Goal: Navigation & Orientation: Find specific page/section

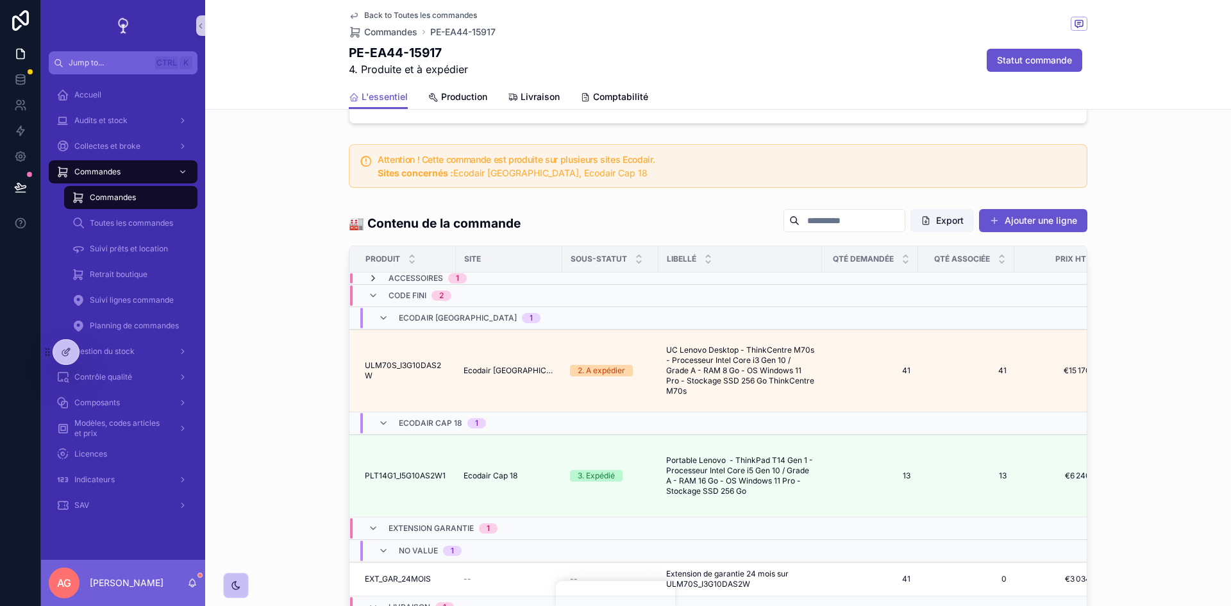
click at [368, 283] on icon "scrollable content" at bounding box center [373, 278] width 10 height 10
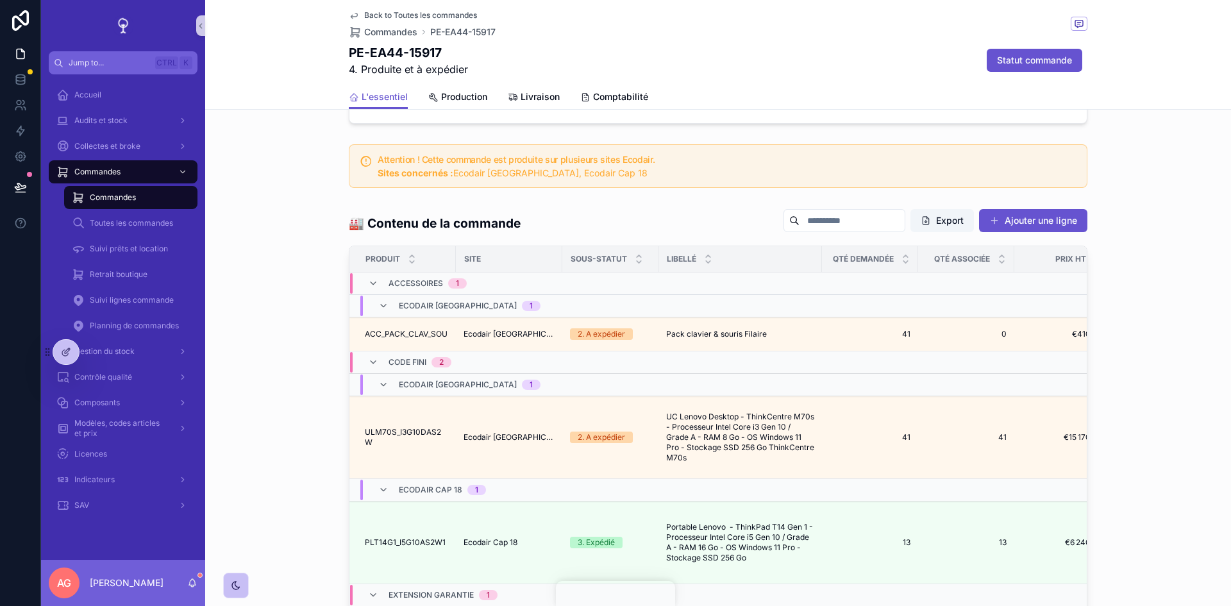
click at [368, 287] on div "Accessoires 1" at bounding box center [417, 283] width 99 height 21
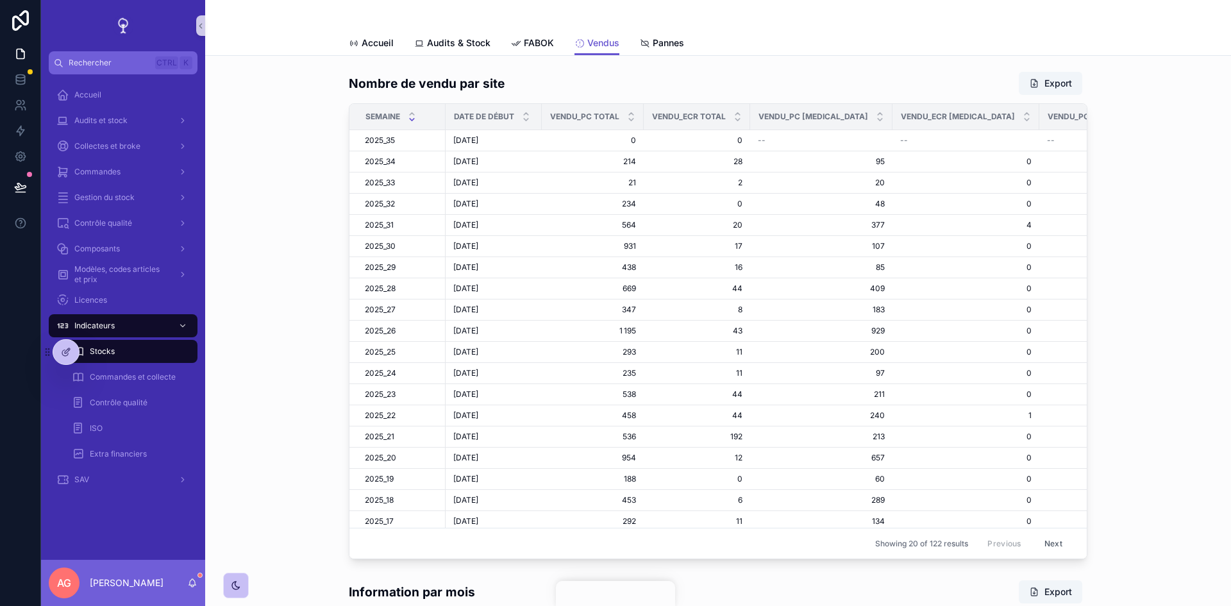
click at [128, 132] on div "Audits et stock" at bounding box center [123, 121] width 164 height 26
click at [135, 146] on span "Collectes et broke" at bounding box center [107, 146] width 66 height 10
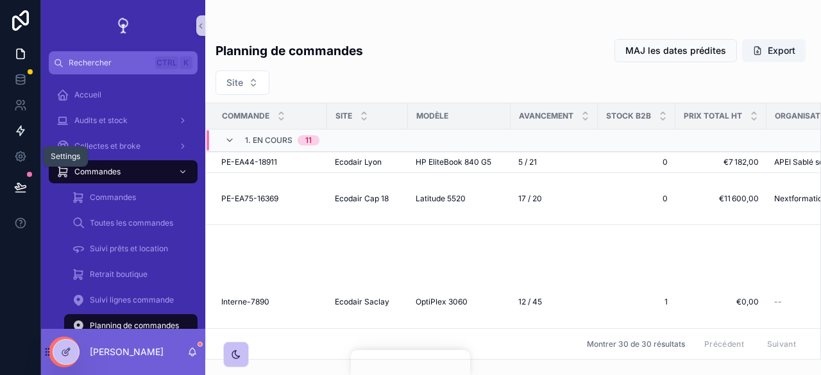
scroll to position [64, 0]
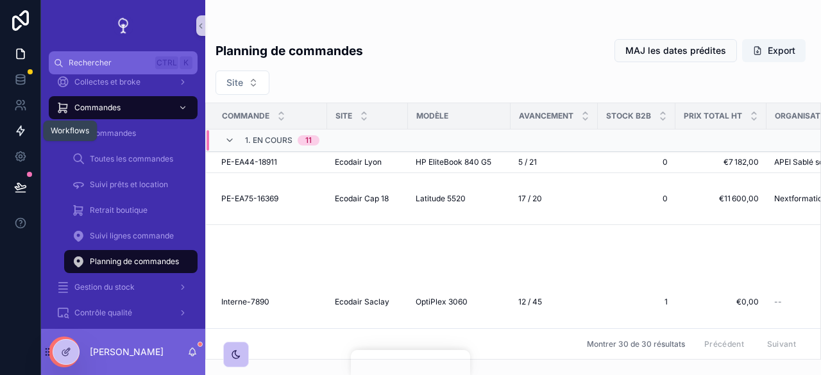
click at [23, 131] on icon at bounding box center [21, 131] width 8 height 10
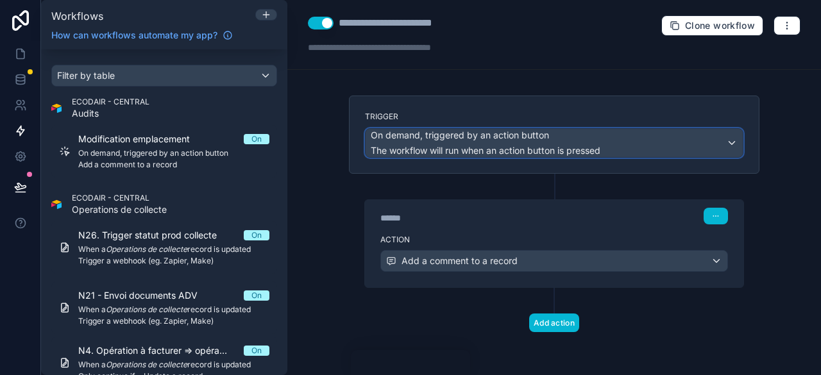
click at [569, 142] on div "On demand, triggered by an action button The workflow will run when an action b…" at bounding box center [486, 143] width 230 height 28
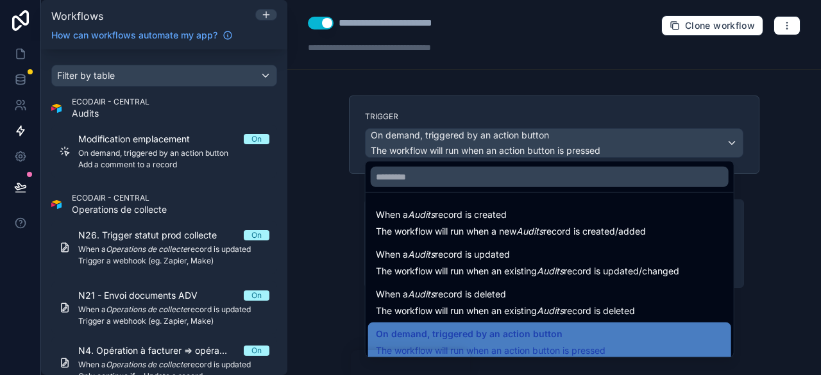
click at [807, 204] on div at bounding box center [410, 187] width 821 height 375
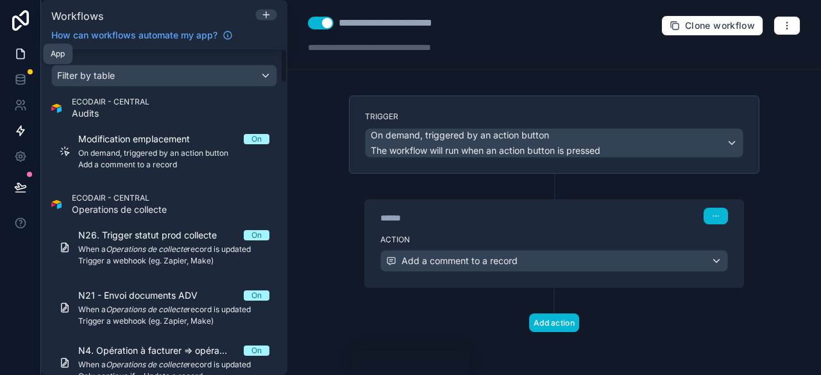
click at [21, 52] on icon at bounding box center [22, 50] width 3 height 3
